Goal: Task Accomplishment & Management: Complete application form

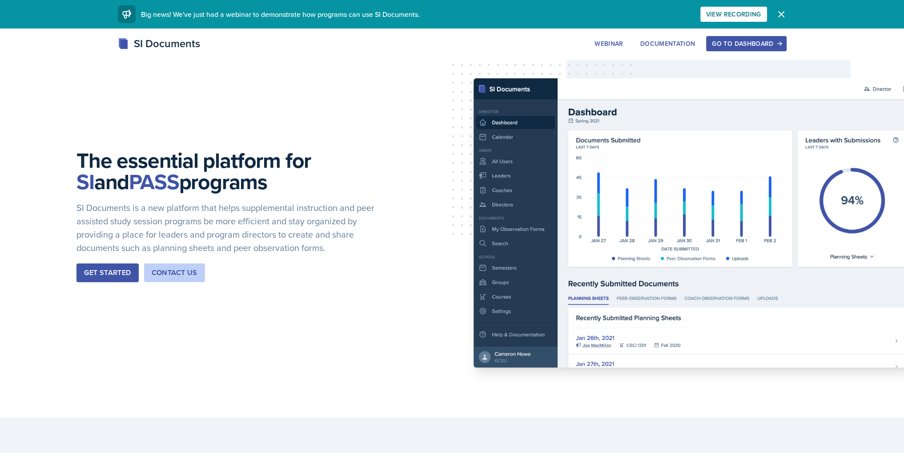
click at [770, 46] on div "Go to Dashboard" at bounding box center [746, 43] width 68 height 7
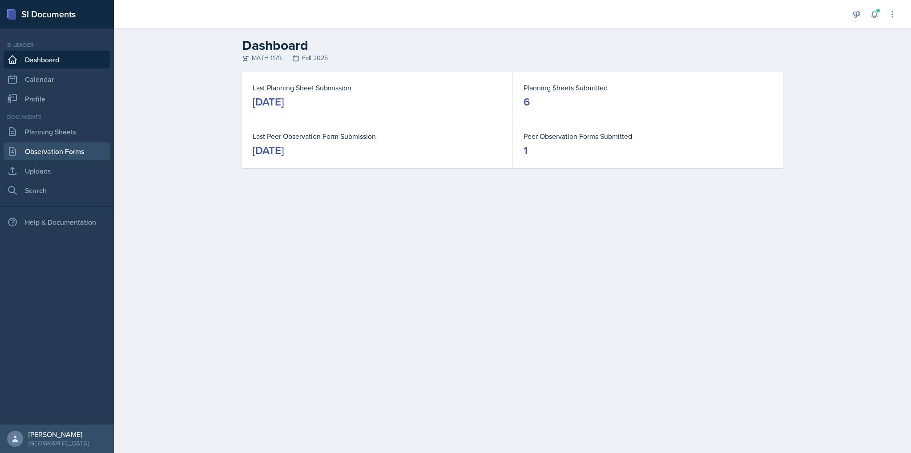
click at [67, 149] on link "Observation Forms" at bounding box center [57, 151] width 107 height 18
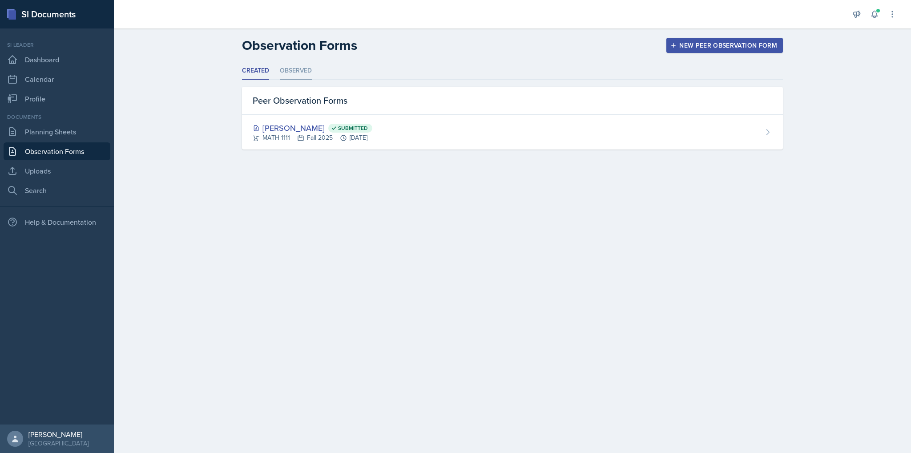
click at [294, 72] on li "Observed" at bounding box center [296, 70] width 32 height 17
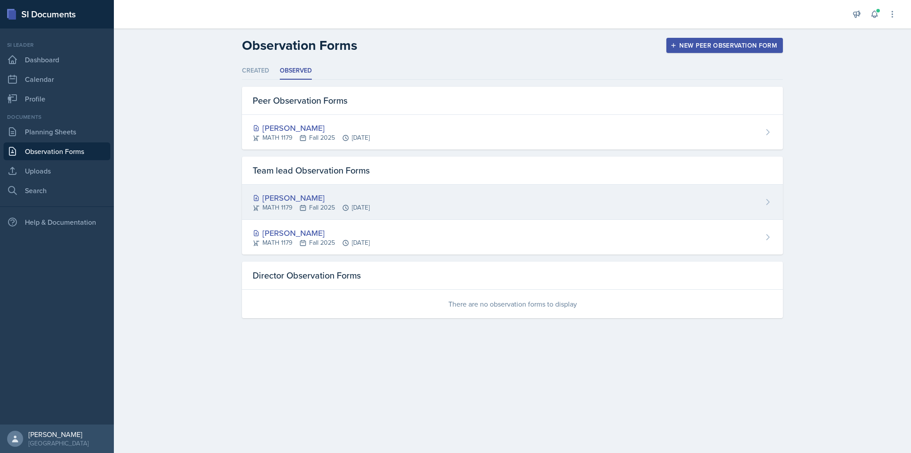
click at [311, 196] on div "[PERSON_NAME]" at bounding box center [311, 198] width 117 height 12
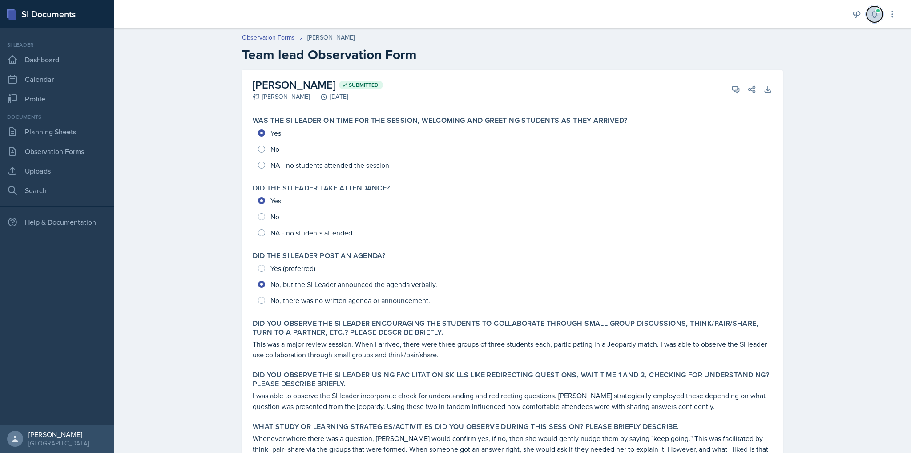
click at [879, 11] on span at bounding box center [877, 10] width 5 height 5
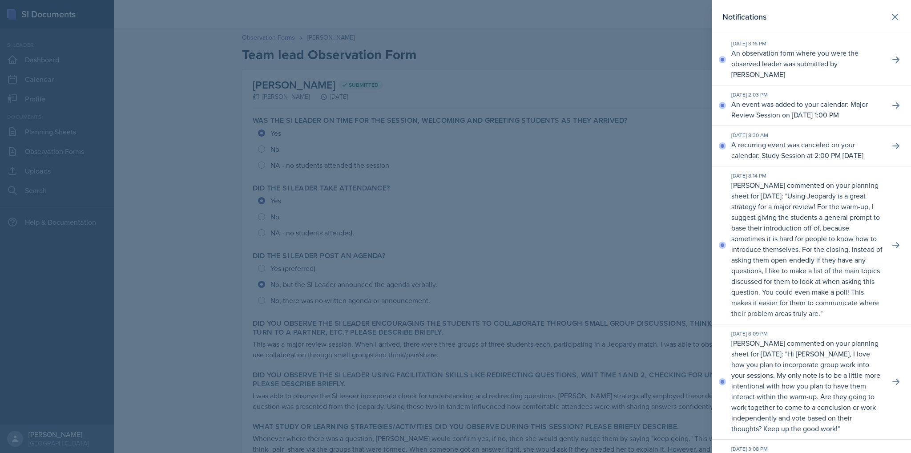
click at [641, 115] on div at bounding box center [455, 226] width 911 height 453
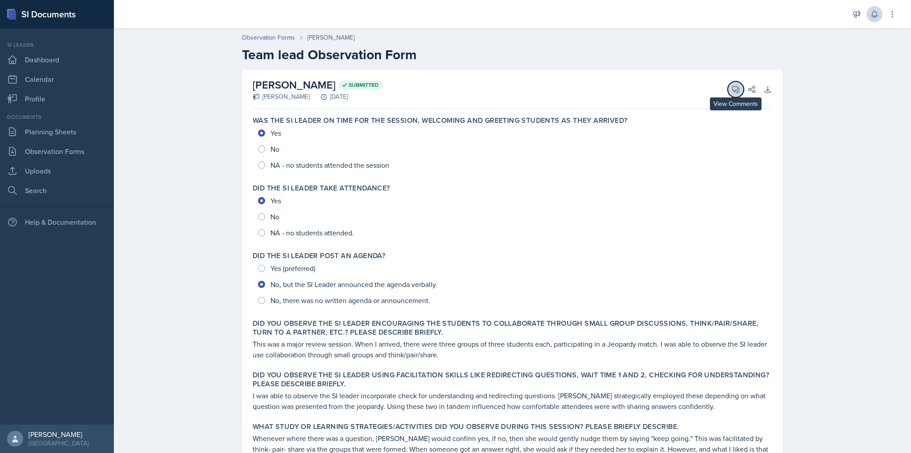
click at [731, 89] on icon at bounding box center [735, 89] width 9 height 9
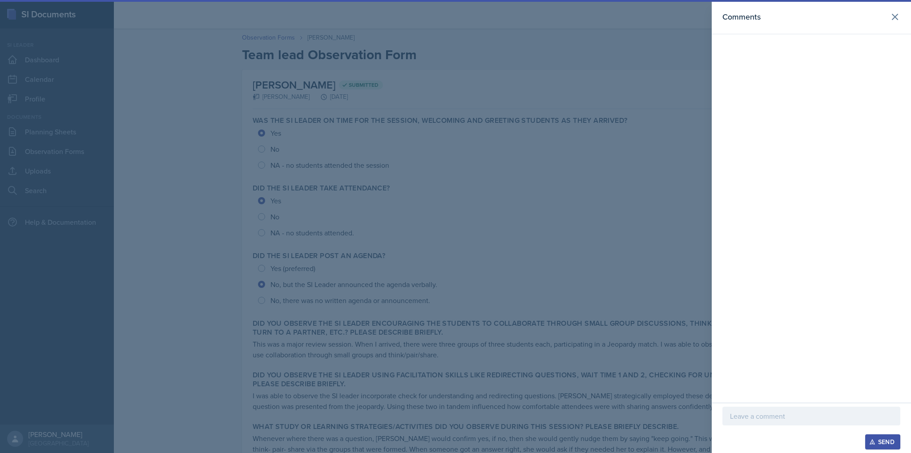
click at [790, 412] on p at bounding box center [811, 416] width 163 height 11
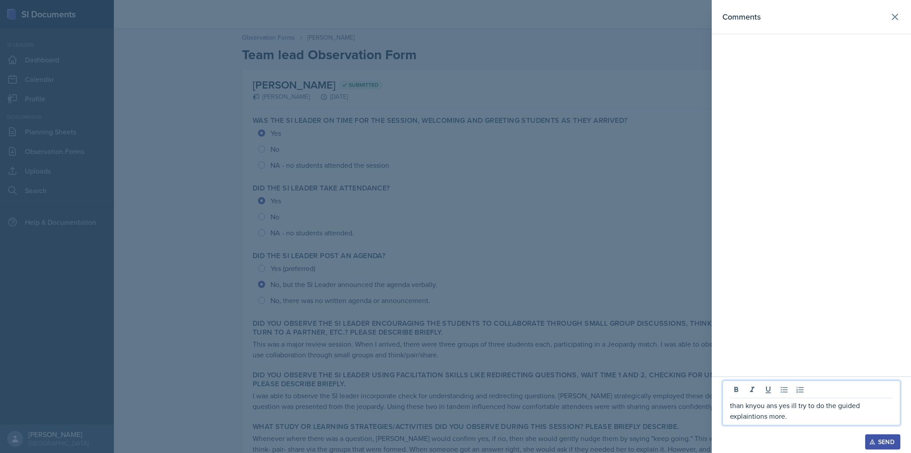
click at [733, 408] on p "than knyou ans yes ill try to do the guided explaintions more." at bounding box center [811, 410] width 163 height 21
click at [747, 403] on p "than knyou ans yes ill try to do the guided explaintions more." at bounding box center [811, 410] width 163 height 21
click at [772, 404] on p "thank you ans yes ill try to do the guided explaintions more." at bounding box center [811, 410] width 163 height 21
click at [750, 416] on p "thank you and yes ill try to do the guided explaintions more." at bounding box center [811, 410] width 163 height 21
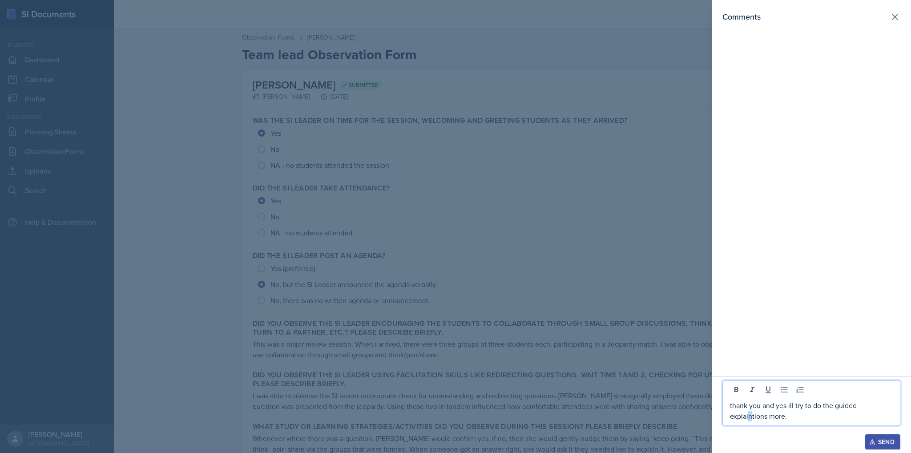
click at [750, 416] on p "thank you and yes ill try to do the guided explaintions more." at bounding box center [811, 410] width 163 height 21
click at [753, 416] on p "thank you and yes ill try to do the guided explaintions more." at bounding box center [811, 410] width 163 height 21
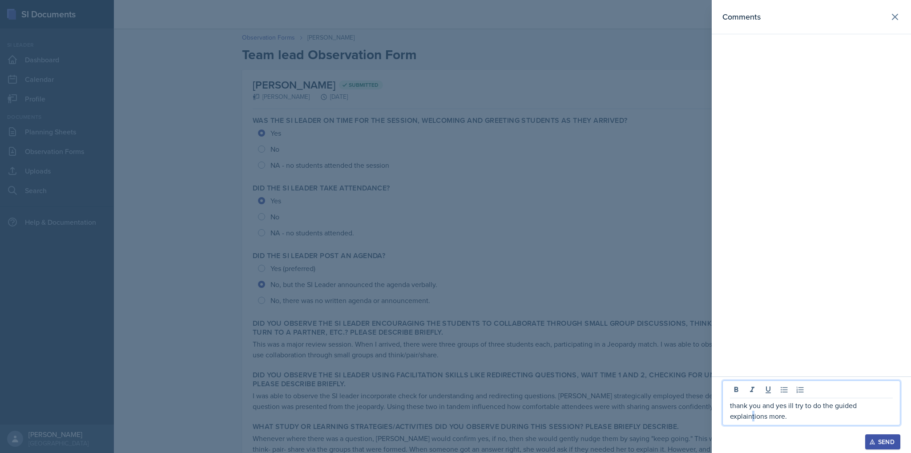
click at [753, 416] on p "thank you and yes ill try to do the guided explaintions more." at bounding box center [811, 410] width 163 height 21
click at [754, 416] on p "thank you and yes ill try to do the guided explaintions more." at bounding box center [811, 410] width 163 height 21
click at [879, 439] on div "Send" at bounding box center [883, 441] width 24 height 7
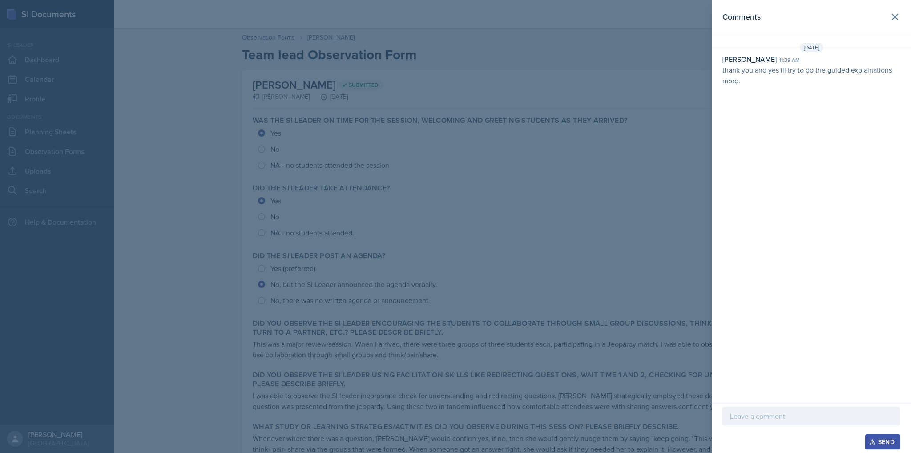
click at [600, 186] on div at bounding box center [455, 226] width 911 height 453
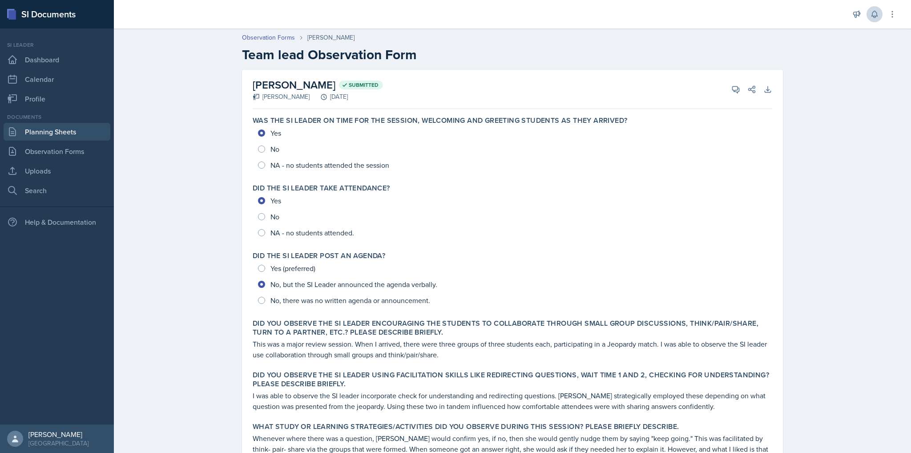
click at [41, 134] on link "Planning Sheets" at bounding box center [57, 132] width 107 height 18
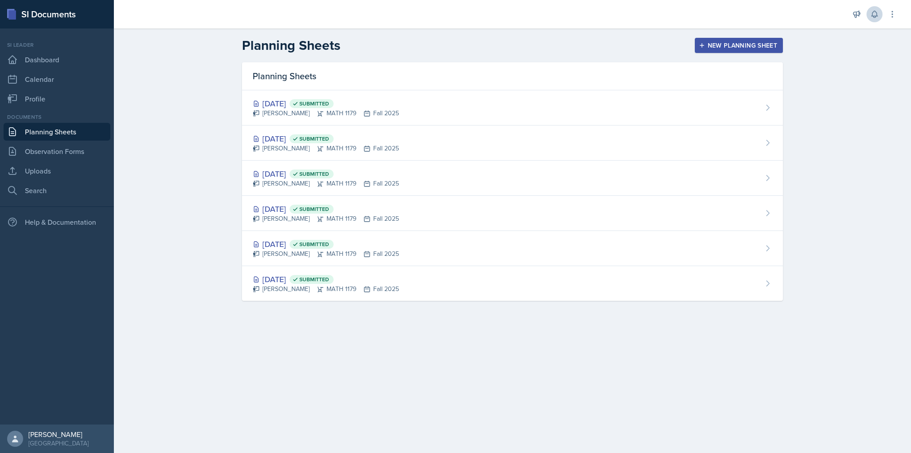
click at [741, 36] on header "Planning Sheets New Planning Sheet" at bounding box center [512, 45] width 797 height 34
click at [741, 42] on div "New Planning Sheet" at bounding box center [739, 45] width 77 height 7
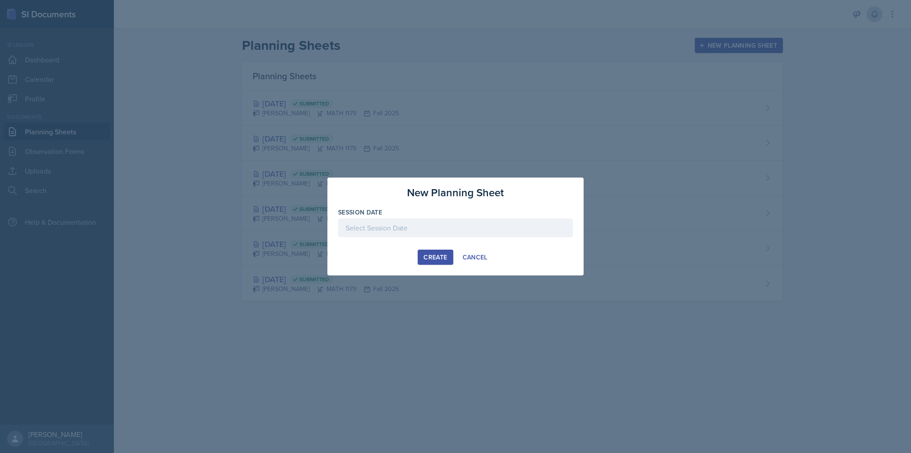
click at [427, 230] on div at bounding box center [455, 227] width 235 height 19
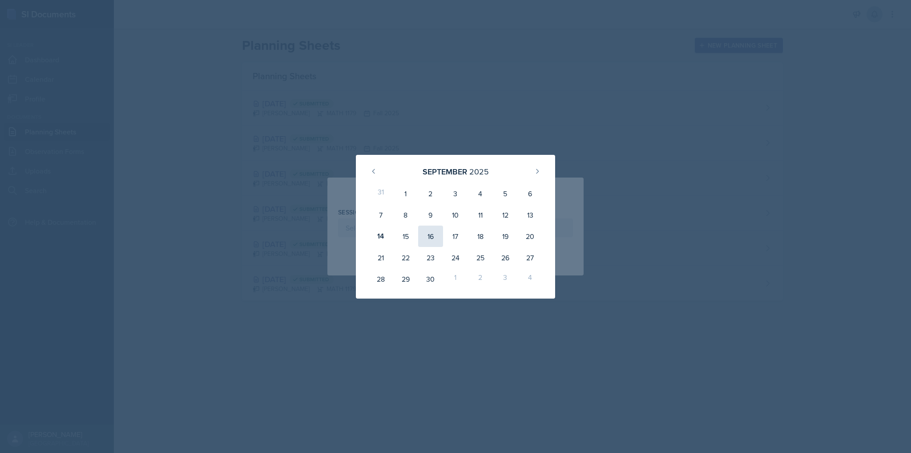
click at [425, 237] on div "16" at bounding box center [430, 236] width 25 height 21
type input "[DATE]"
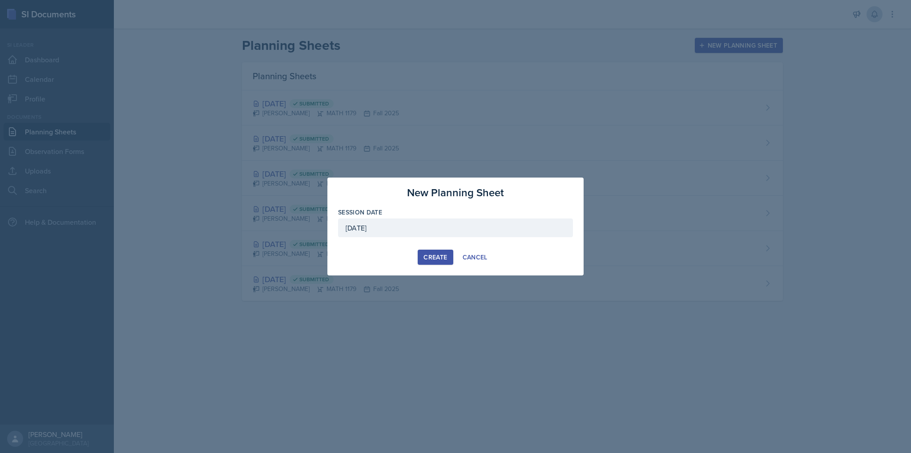
click at [443, 257] on div "Create" at bounding box center [435, 257] width 24 height 7
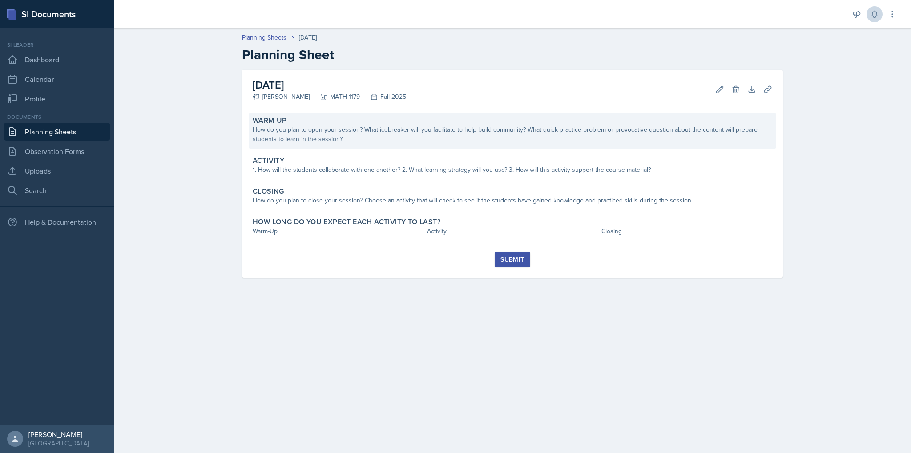
click at [527, 138] on div "How do you plan to open your session? What icebreaker will you facilitate to he…" at bounding box center [513, 134] width 520 height 19
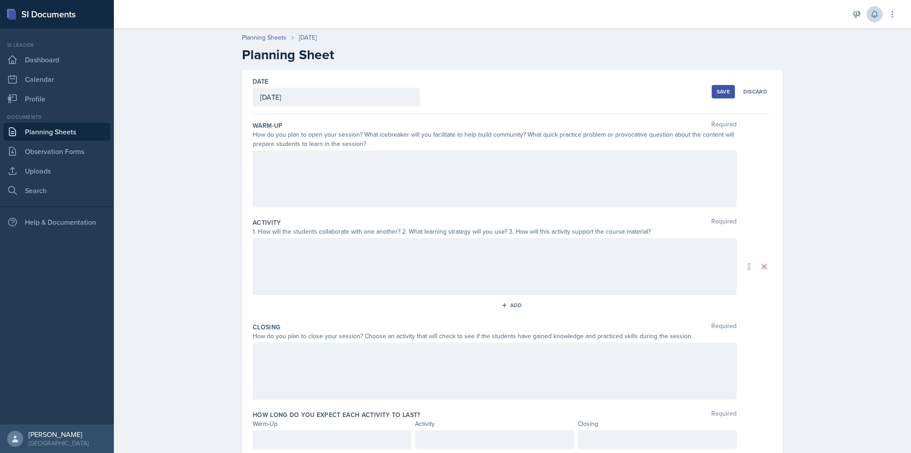
click at [524, 159] on div at bounding box center [495, 178] width 484 height 57
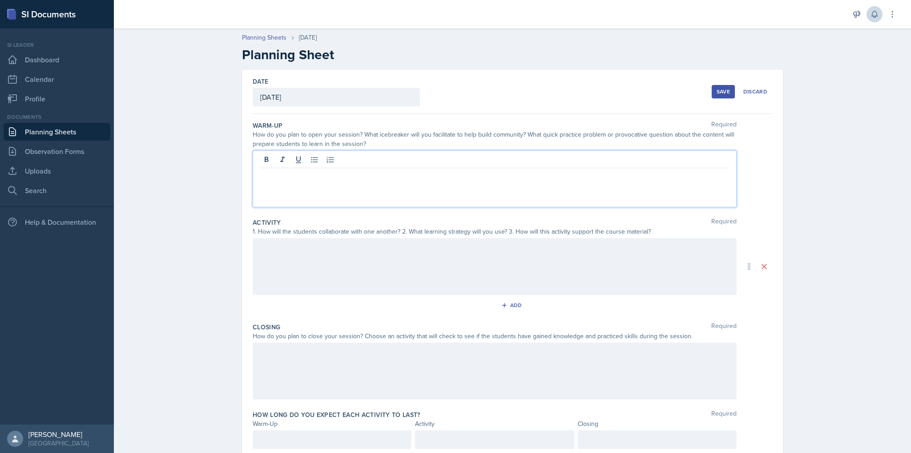
click at [407, 199] on div at bounding box center [495, 178] width 484 height 57
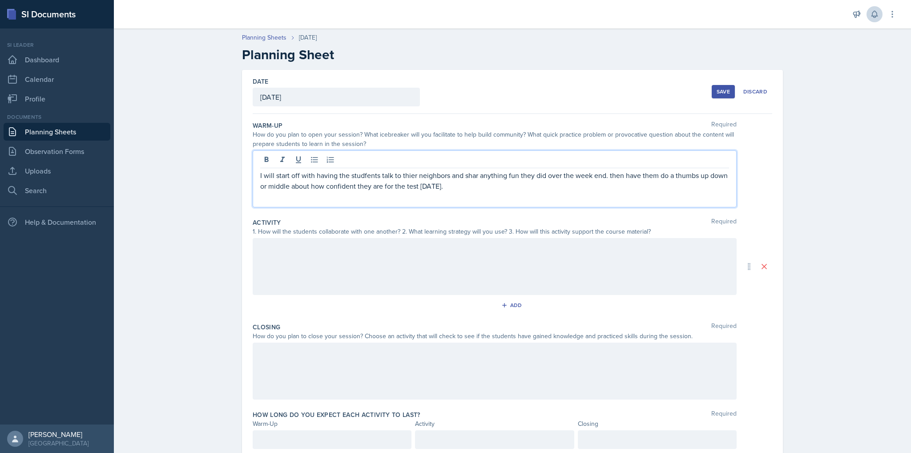
click at [449, 266] on div at bounding box center [495, 266] width 484 height 57
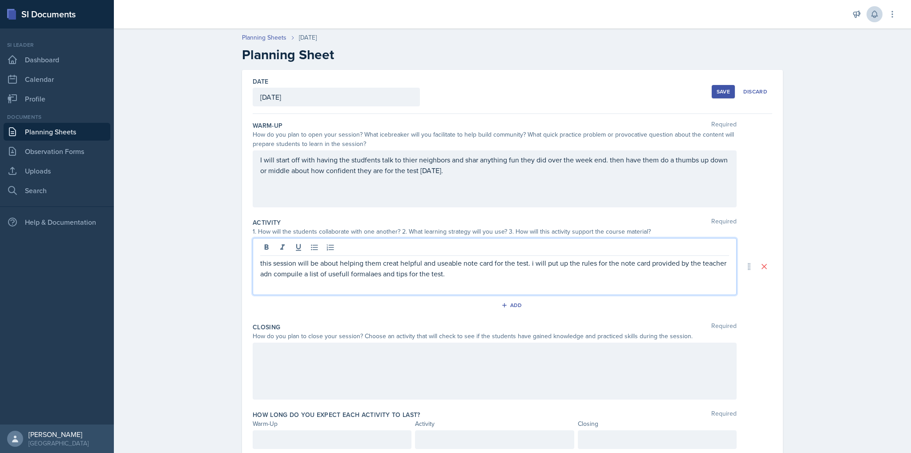
click at [368, 277] on p "this session will be about helping them creat helpful and useable note card for…" at bounding box center [494, 268] width 469 height 21
click at [498, 282] on div "this session will be about helping them creat helpful and useable note card for…" at bounding box center [495, 266] width 484 height 57
click at [498, 274] on p "this session will be about helping them creat helpful and useable note card for…" at bounding box center [494, 268] width 469 height 21
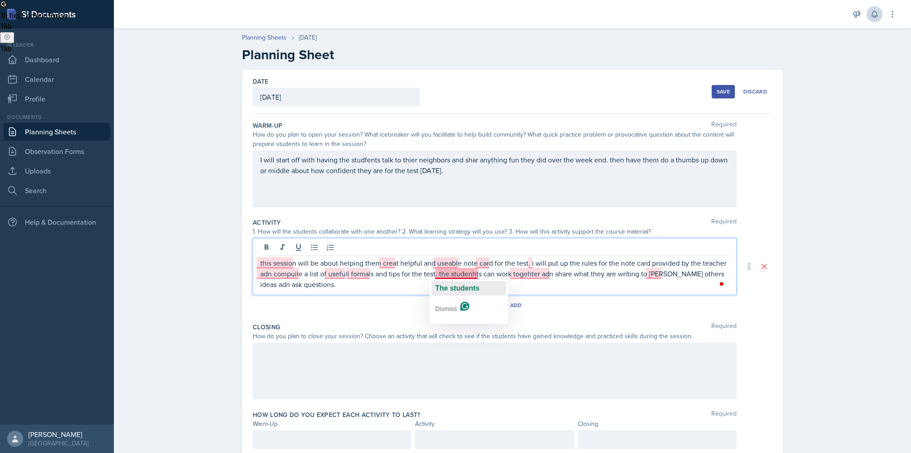
click at [458, 284] on span "students" at bounding box center [465, 288] width 30 height 8
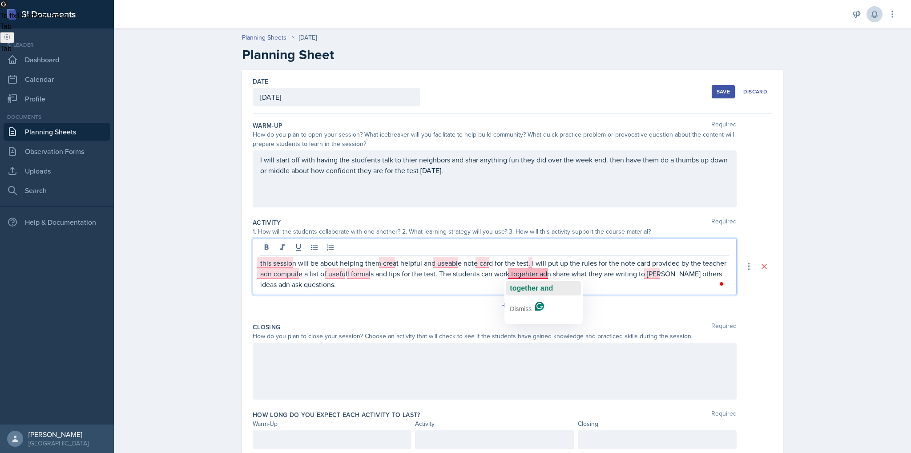
click at [528, 284] on span "together and" at bounding box center [531, 288] width 43 height 8
click at [653, 280] on div "give Dismiss" at bounding box center [678, 301] width 78 height 44
click at [653, 284] on span "give" at bounding box center [651, 288] width 14 height 8
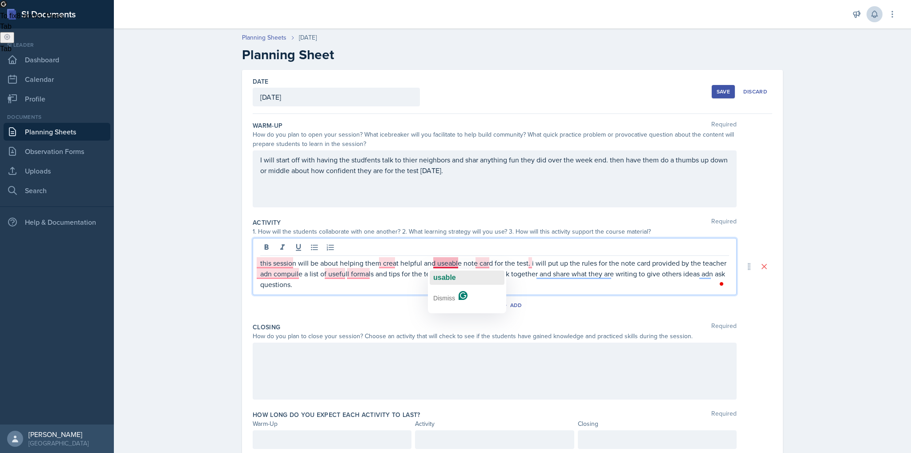
click at [445, 280] on span "usable" at bounding box center [444, 278] width 23 height 8
click at [391, 275] on span "create" at bounding box center [389, 278] width 21 height 8
click at [313, 272] on p "this session will be about helping them create helpful and usable note card for…" at bounding box center [494, 274] width 469 height 32
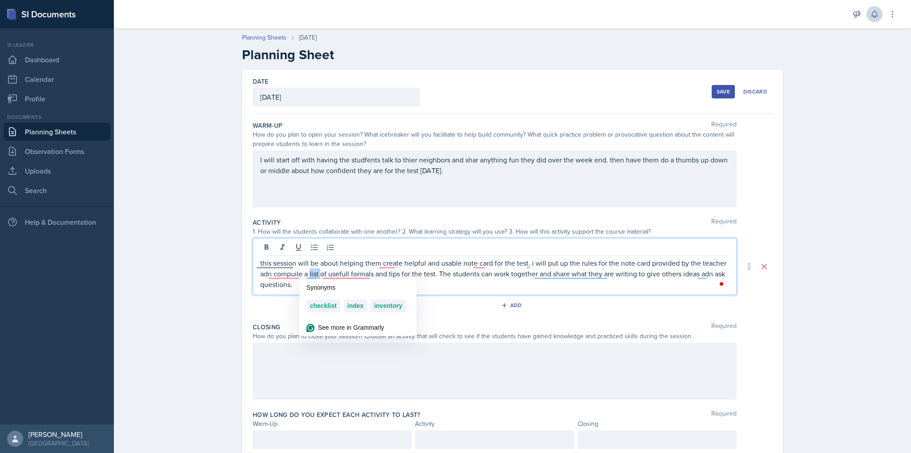
click at [313, 272] on p "this session will be about helping them create helpful and usable note card for…" at bounding box center [494, 274] width 469 height 32
copy p "this session will be about helping them create helpful and usable note card for…"
click at [368, 280] on p "this session will be about helping them create helpful and usable note card for…" at bounding box center [494, 274] width 469 height 32
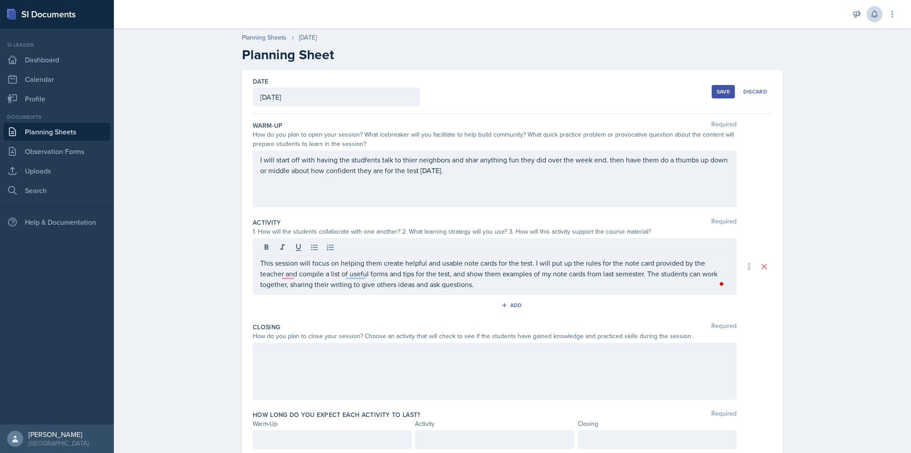
click at [541, 291] on div "This session will focus on helping them create helpful and usable note cards fo…" at bounding box center [495, 266] width 484 height 57
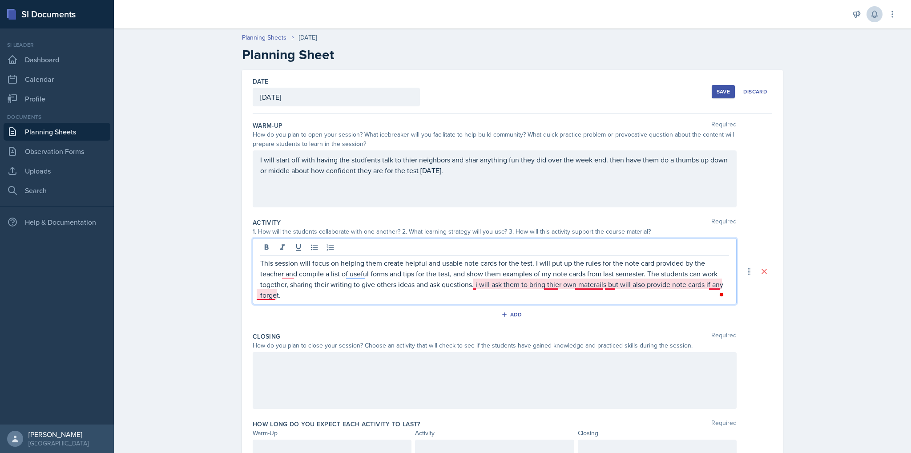
click at [584, 283] on p "This session will focus on helping them create helpful and usable note cards fo…" at bounding box center [494, 279] width 469 height 43
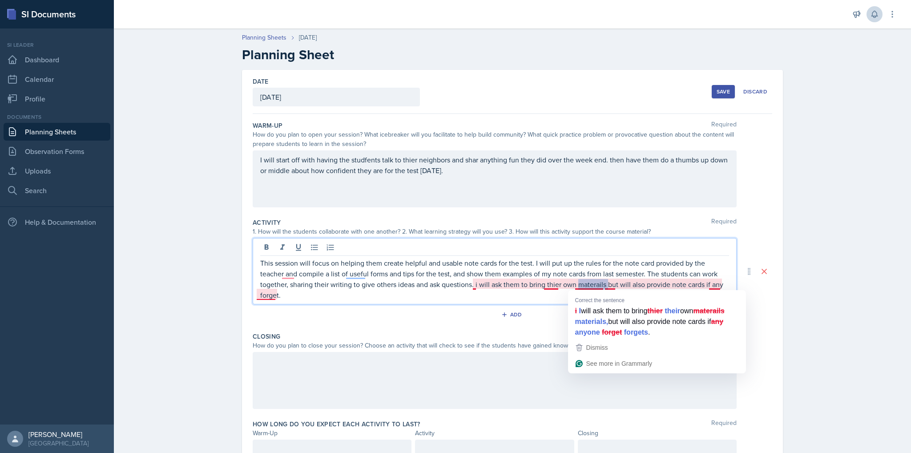
click at [584, 283] on p "This session will focus on helping them create helpful and usable note cards fo…" at bounding box center [494, 279] width 469 height 43
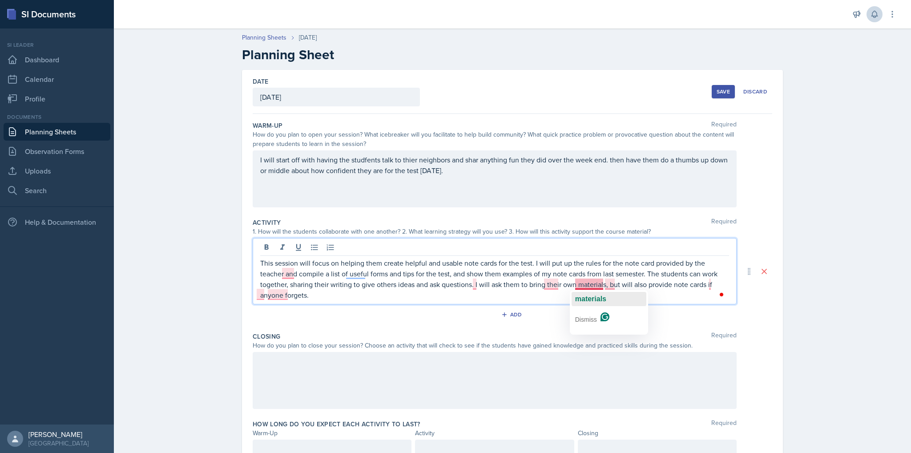
click at [591, 297] on span "materials" at bounding box center [590, 299] width 31 height 8
click at [552, 296] on span "their" at bounding box center [552, 299] width 16 height 8
click at [379, 297] on p "This session will focus on helping them create helpful and usable note cards fo…" at bounding box center [494, 279] width 469 height 43
drag, startPoint x: 473, startPoint y: 285, endPoint x: 474, endPoint y: 292, distance: 7.1
click at [474, 292] on p "This session will focus on helping them create helpful and usable note cards fo…" at bounding box center [494, 279] width 469 height 43
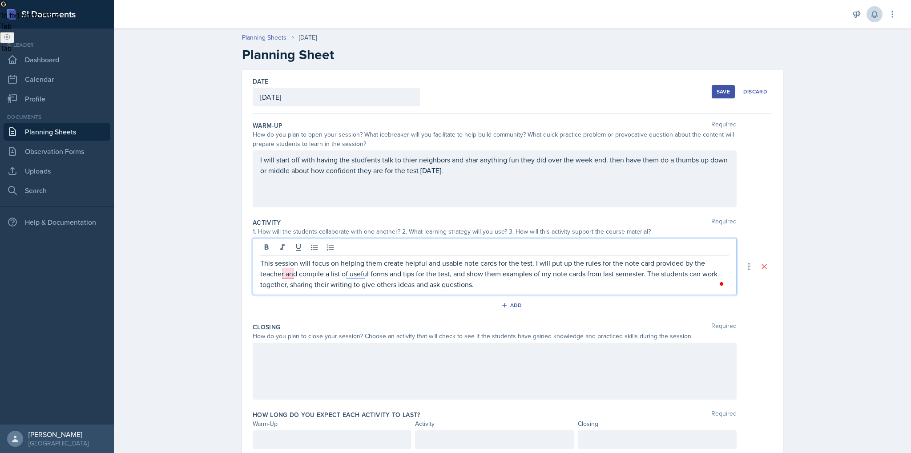
click at [467, 371] on div at bounding box center [495, 370] width 484 height 57
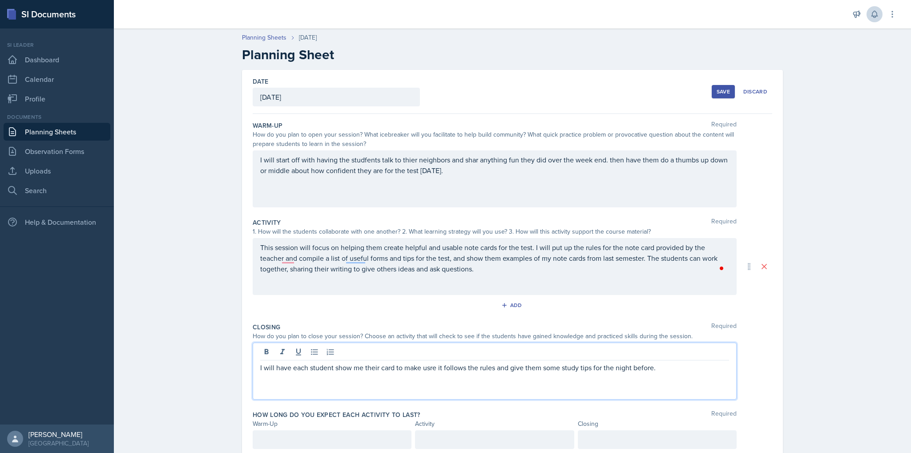
click at [329, 371] on p "I will have each student show me their card to make usre it follows the rules a…" at bounding box center [494, 367] width 469 height 11
click at [432, 367] on p "I will have each student show me their card to make usre it follows the rules a…" at bounding box center [494, 367] width 469 height 11
click at [510, 372] on div "I will have each student show me their card to make use it follows the rules an…" at bounding box center [495, 370] width 484 height 57
click at [534, 274] on div "This session will focus on helping them create helpful and usable note cards fo…" at bounding box center [495, 266] width 484 height 57
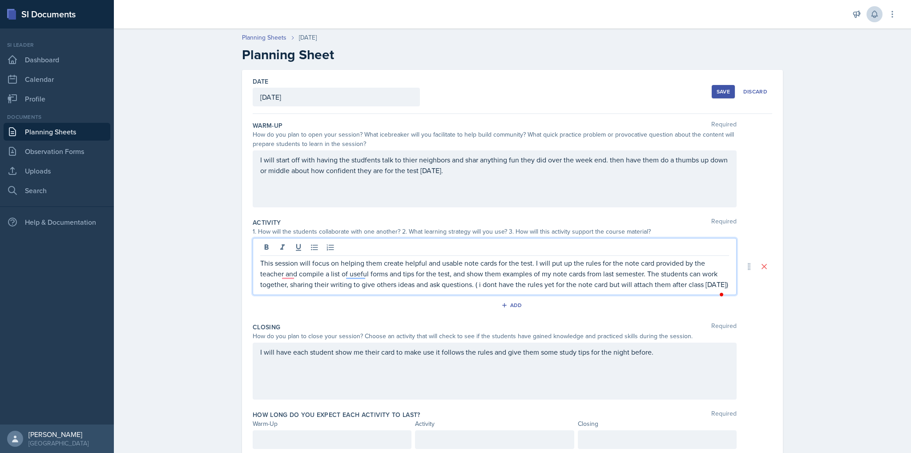
click at [528, 289] on p "This session will focus on helping them create helpful and usable note cards fo…" at bounding box center [494, 274] width 469 height 32
click at [616, 295] on span "but" at bounding box center [617, 299] width 10 height 8
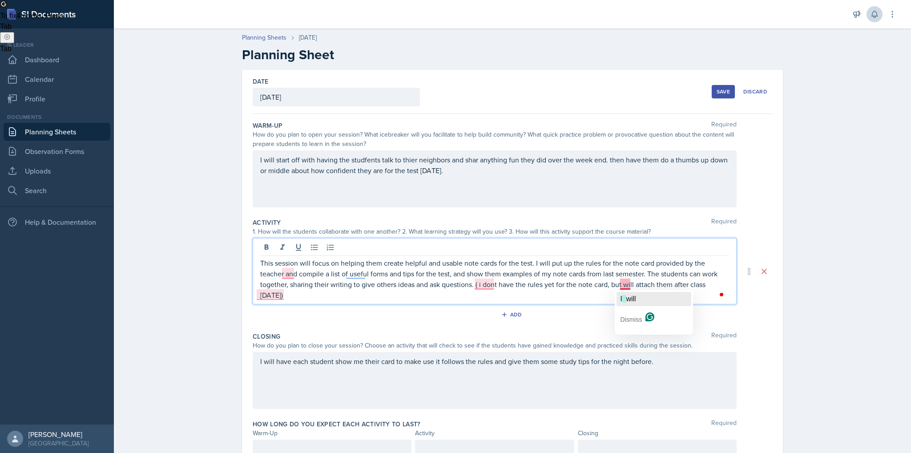
click at [625, 292] on div "I will" at bounding box center [628, 299] width 16 height 14
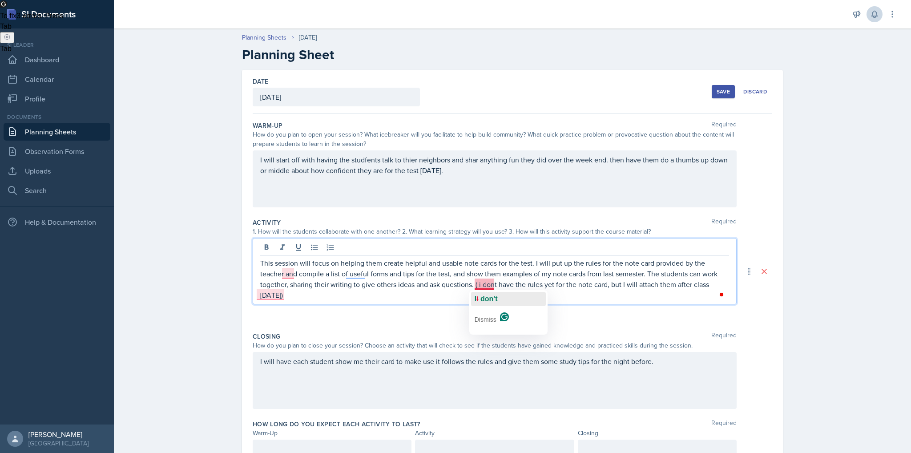
click at [487, 298] on span "don't" at bounding box center [488, 299] width 17 height 8
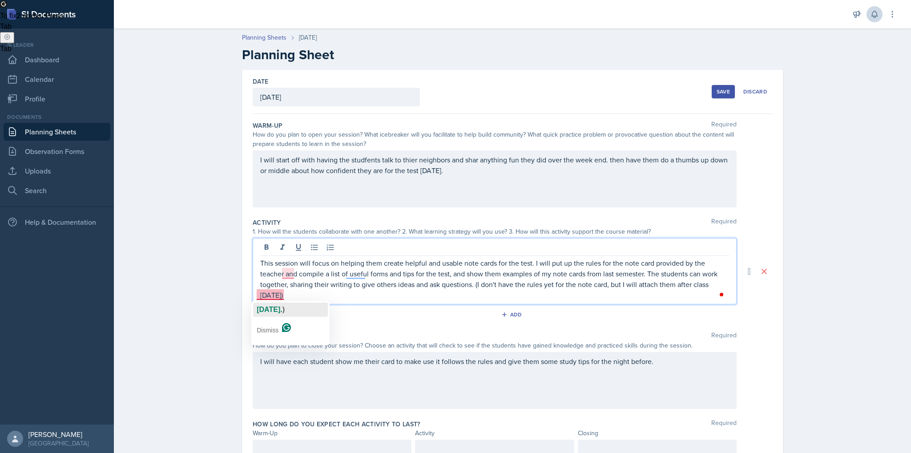
click at [272, 306] on span "[DATE]." at bounding box center [269, 310] width 25 height 8
click at [287, 289] on span "and" at bounding box center [292, 288] width 12 height 8
click at [413, 292] on p "This session will focus on helping them create helpful and usable note cards fo…" at bounding box center [494, 279] width 469 height 43
click at [395, 383] on div "I will have each student show me their card to make use it follows the rules an…" at bounding box center [495, 380] width 484 height 57
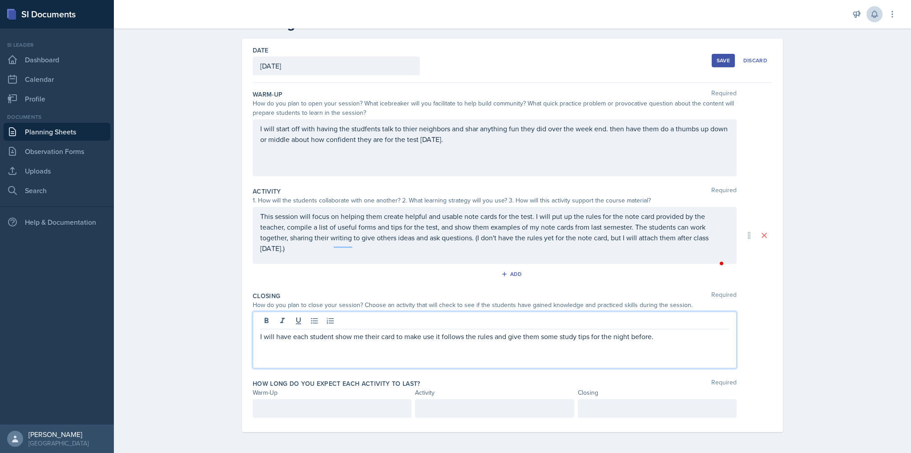
click at [376, 400] on div at bounding box center [332, 408] width 159 height 19
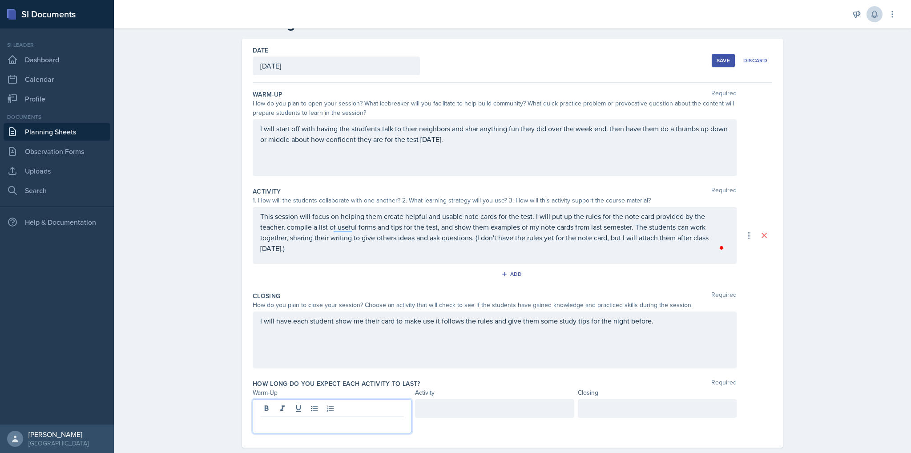
scroll to position [46, 0]
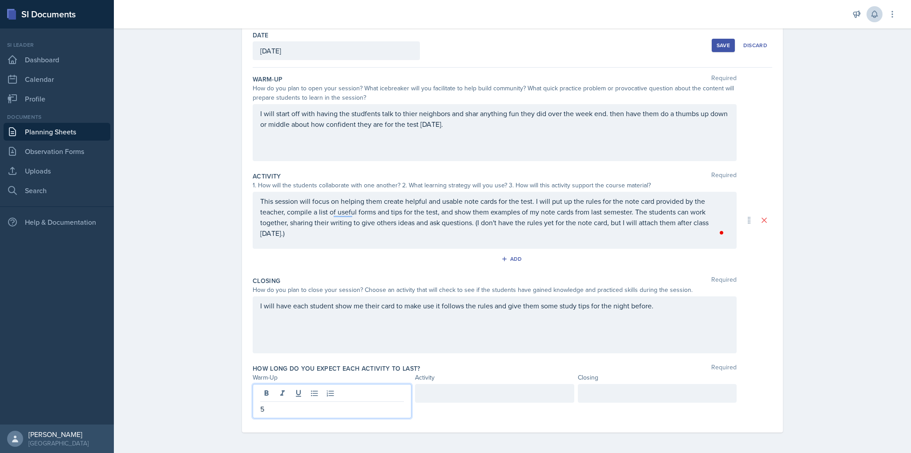
click at [495, 394] on div at bounding box center [494, 393] width 159 height 19
click at [609, 399] on div at bounding box center [657, 393] width 159 height 19
click at [512, 392] on div "40" at bounding box center [494, 401] width 159 height 34
click at [619, 390] on div at bounding box center [657, 401] width 159 height 34
click at [205, 344] on div "Planning Sheets [DATE] Planning Sheet Date [DATE] [DATE] 31 1 2 3 4 5 6 7 8 9 1…" at bounding box center [512, 216] width 797 height 476
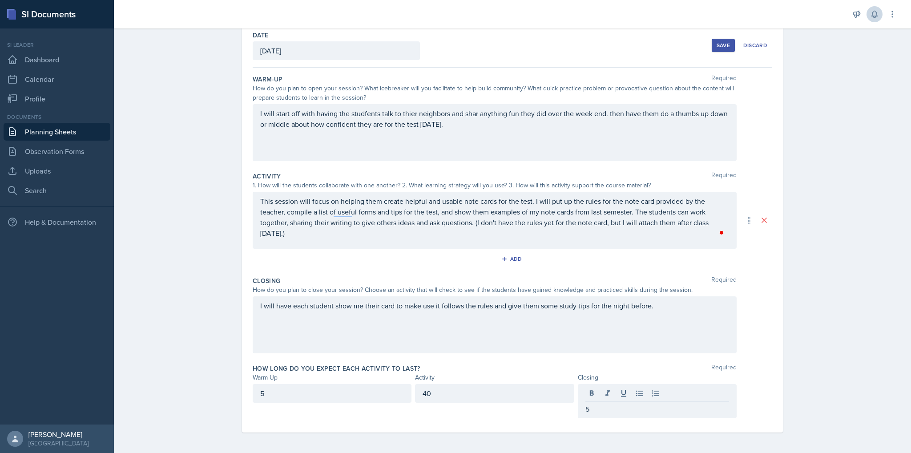
scroll to position [31, 0]
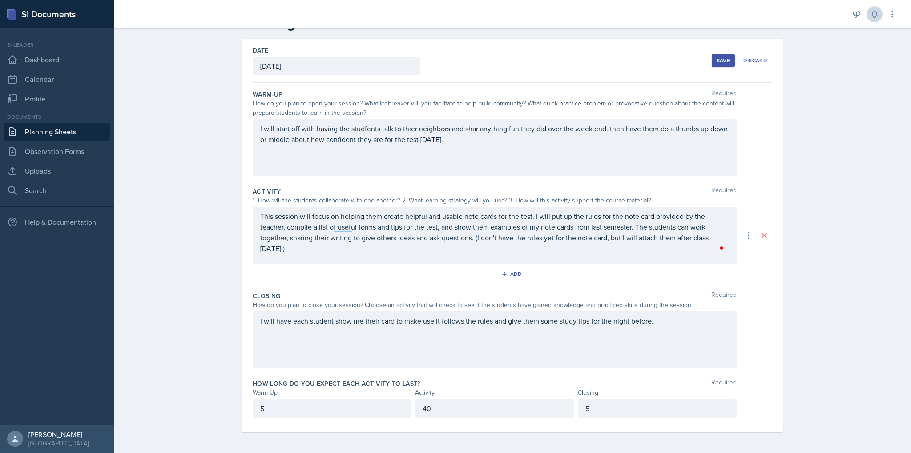
click at [361, 128] on div "I will start off with having the studfents talk to thier neighbors and shar any…" at bounding box center [495, 147] width 484 height 57
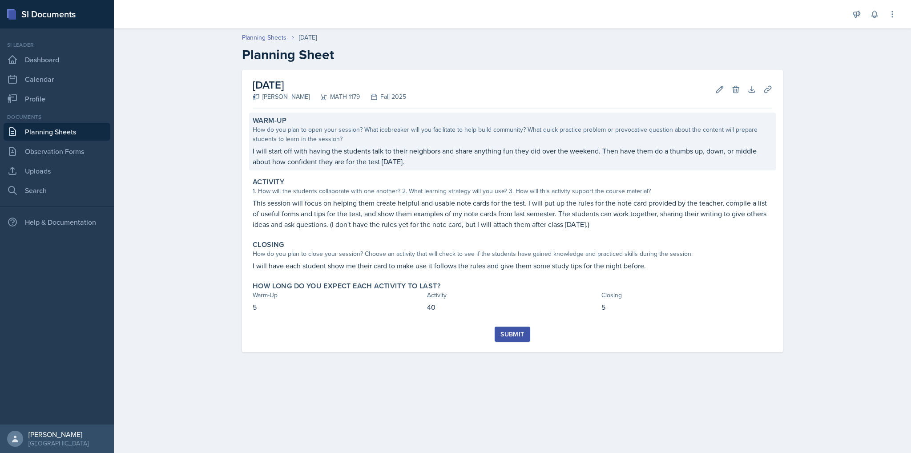
click at [596, 136] on div "How do you plan to open your session? What icebreaker will you facilitate to he…" at bounding box center [513, 134] width 520 height 19
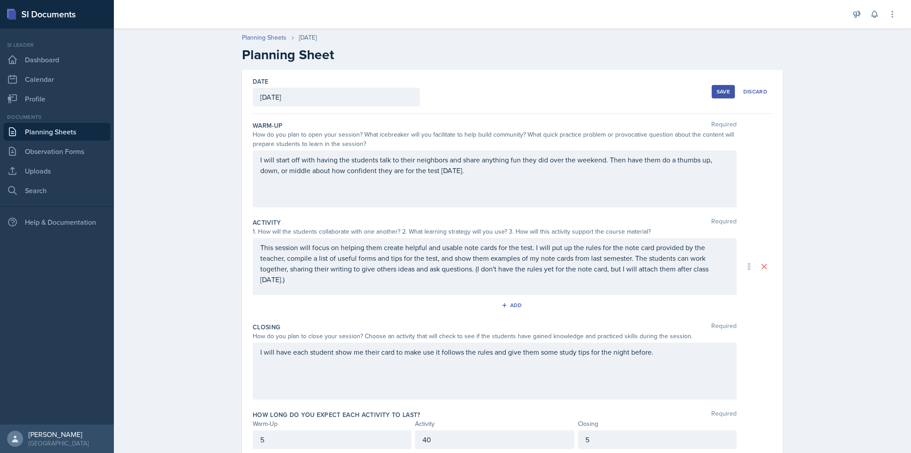
scroll to position [31, 0]
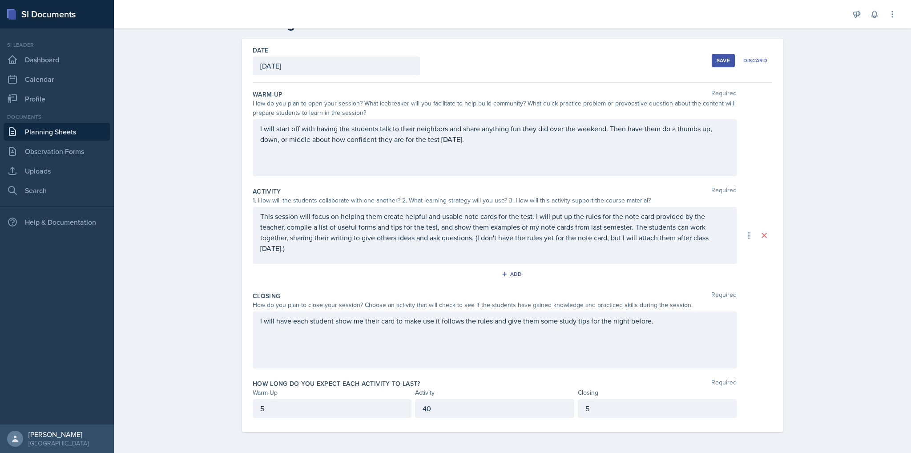
click at [722, 59] on div "Save" at bounding box center [723, 60] width 13 height 7
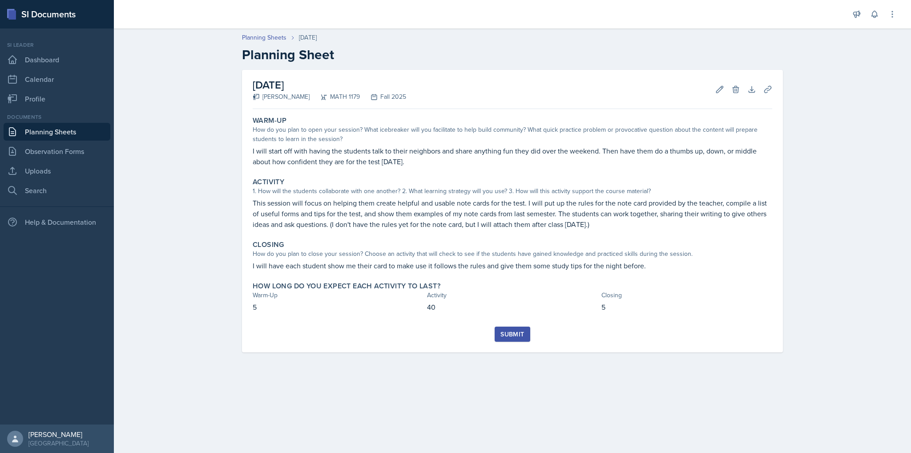
scroll to position [0, 0]
click at [516, 333] on div "Submit" at bounding box center [512, 333] width 24 height 7
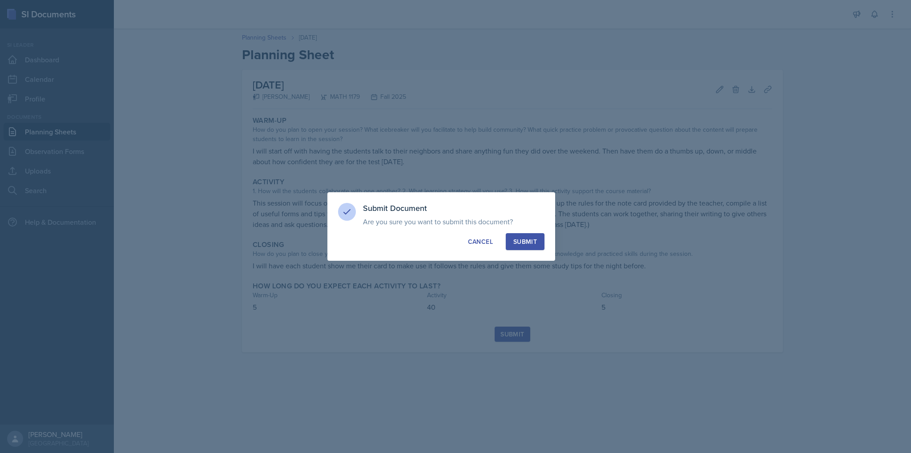
click at [528, 231] on div "Submit Document Are you sure you want to submit this document? This document wi…" at bounding box center [441, 226] width 228 height 68
click at [532, 248] on button "Submit" at bounding box center [525, 241] width 39 height 17
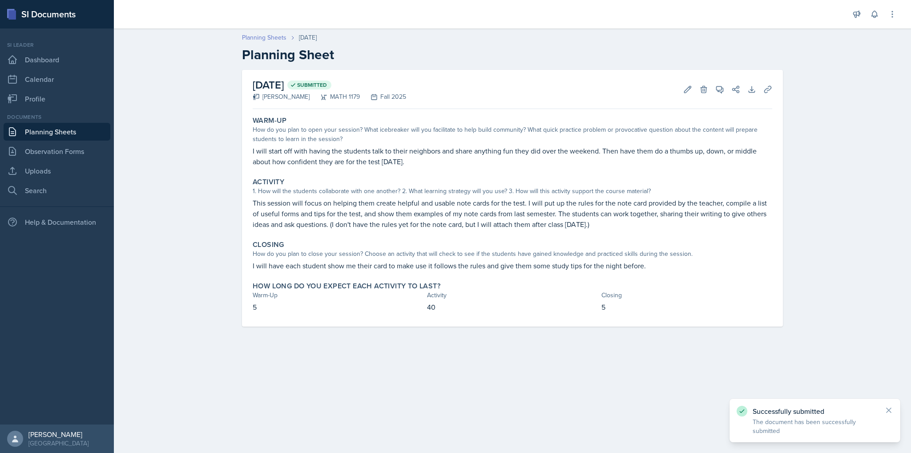
click at [263, 34] on link "Planning Sheets" at bounding box center [264, 37] width 44 height 9
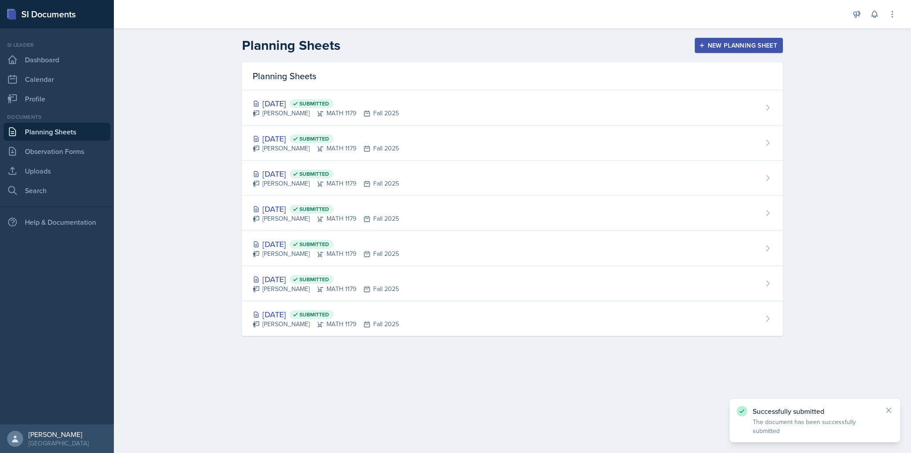
click at [763, 44] on div "New Planning Sheet" at bounding box center [739, 45] width 77 height 7
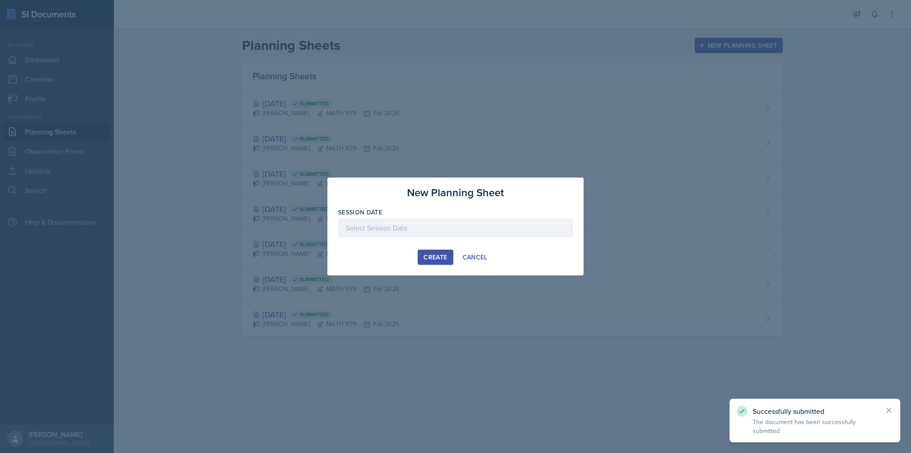
click at [495, 225] on div at bounding box center [455, 227] width 235 height 19
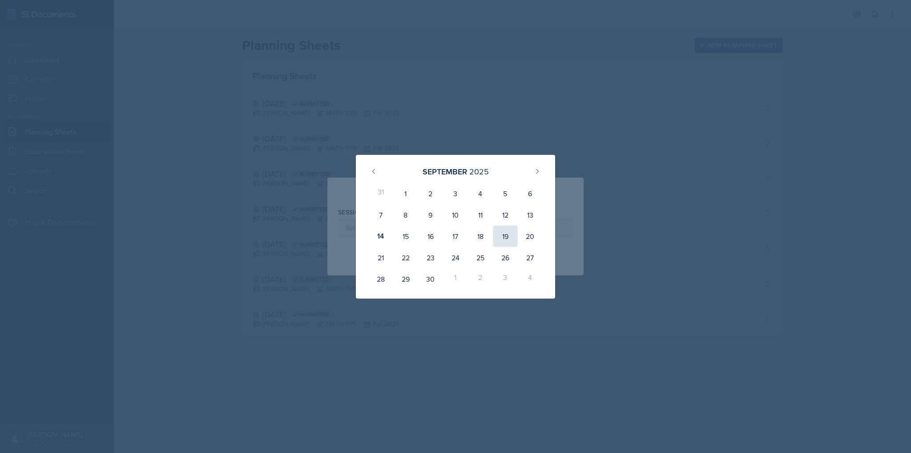
click at [505, 231] on div "19" at bounding box center [505, 236] width 25 height 21
type input "September 19th, 2025"
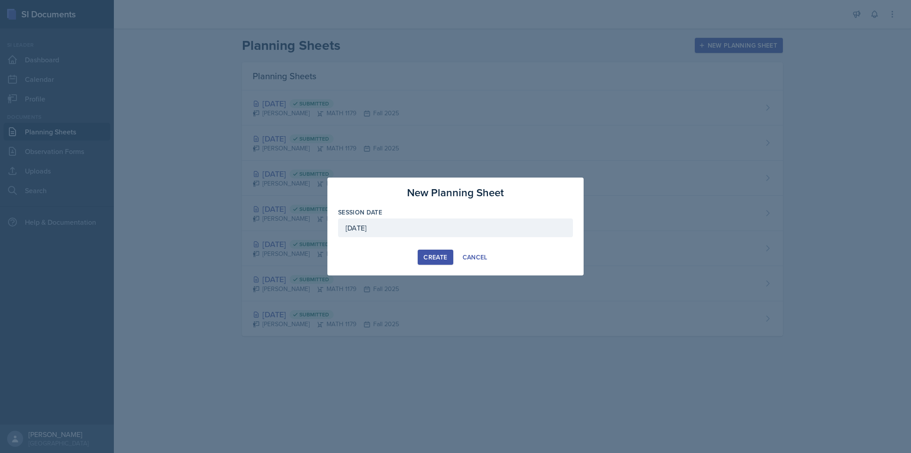
click at [432, 257] on div "Create" at bounding box center [435, 257] width 24 height 7
